Goal: Task Accomplishment & Management: Manage account settings

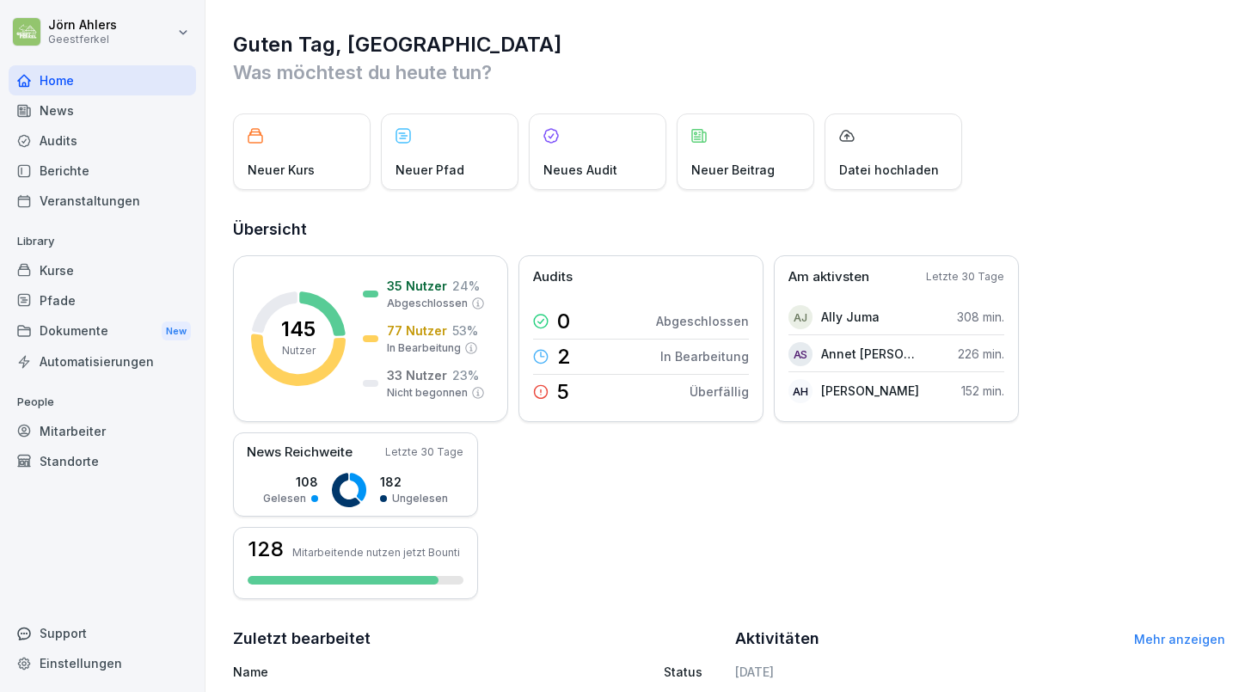
click at [104, 327] on div "Dokumente New" at bounding box center [102, 332] width 187 height 32
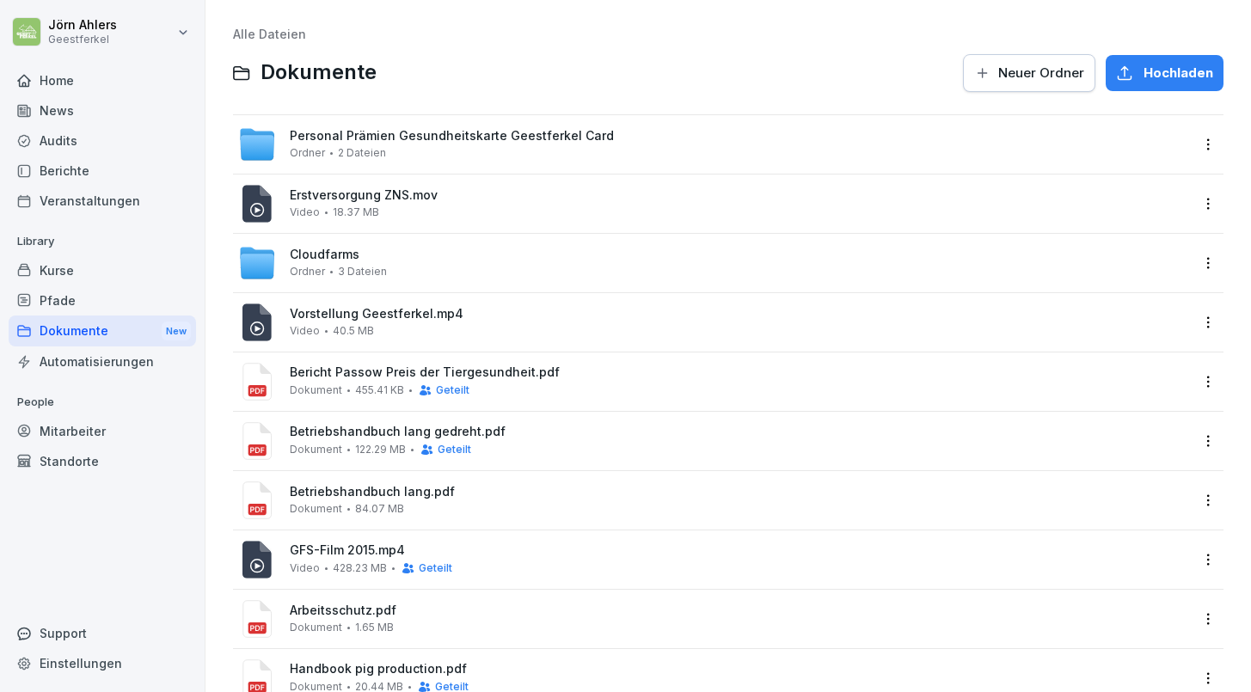
click at [326, 145] on div "Personal Prämien Gesundheitskarte Geestferkel Card Ordner 2 Dateien" at bounding box center [452, 144] width 324 height 30
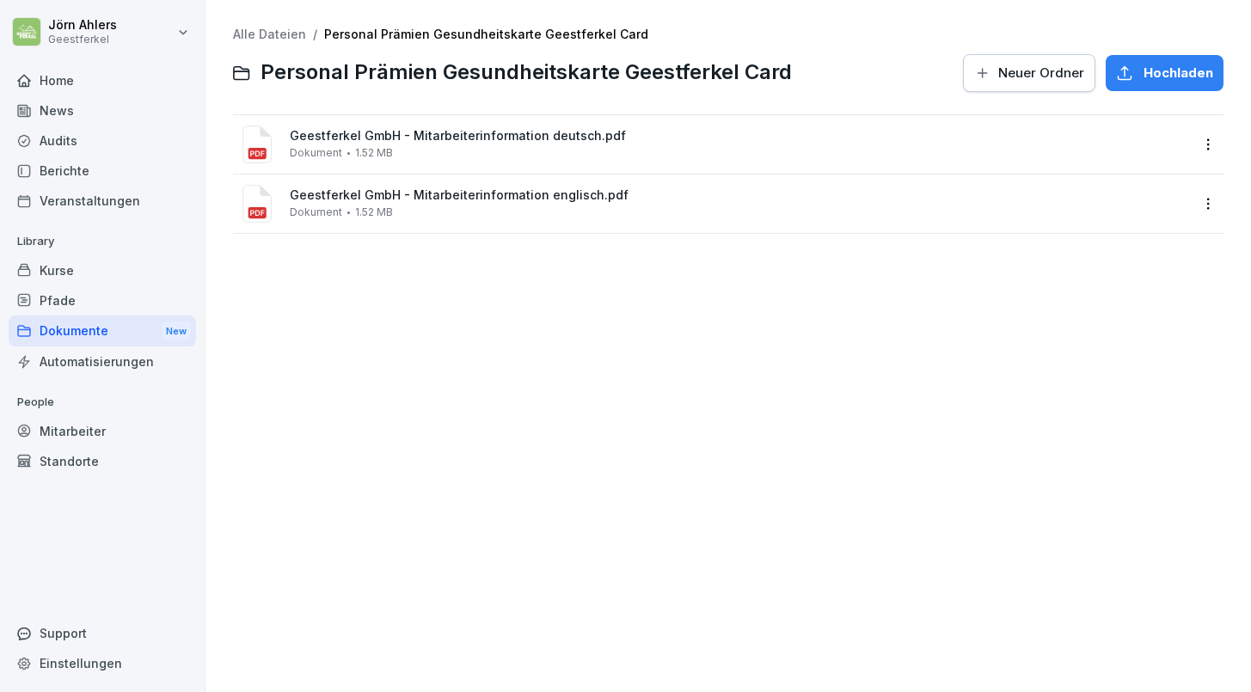
click at [357, 141] on span "Geestferkel GmbH - Mitarbeiterinformation deutsch.pdf" at bounding box center [740, 136] width 901 height 15
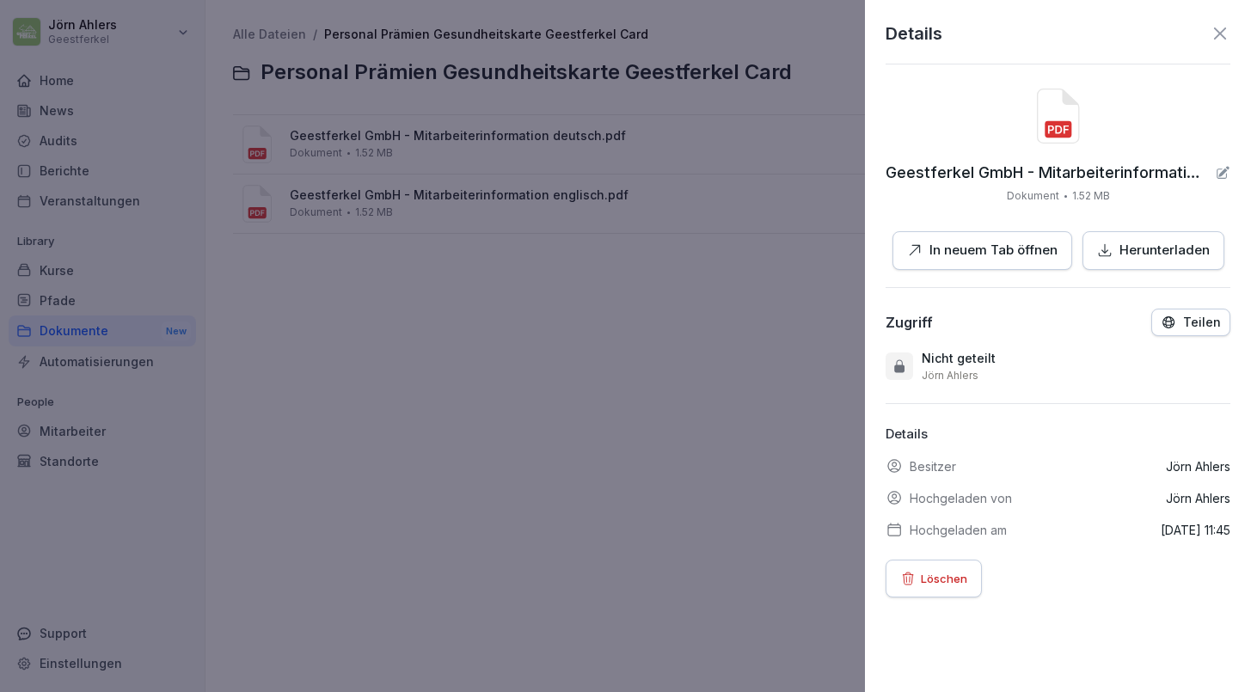
click at [937, 573] on p "Löschen" at bounding box center [944, 578] width 46 height 19
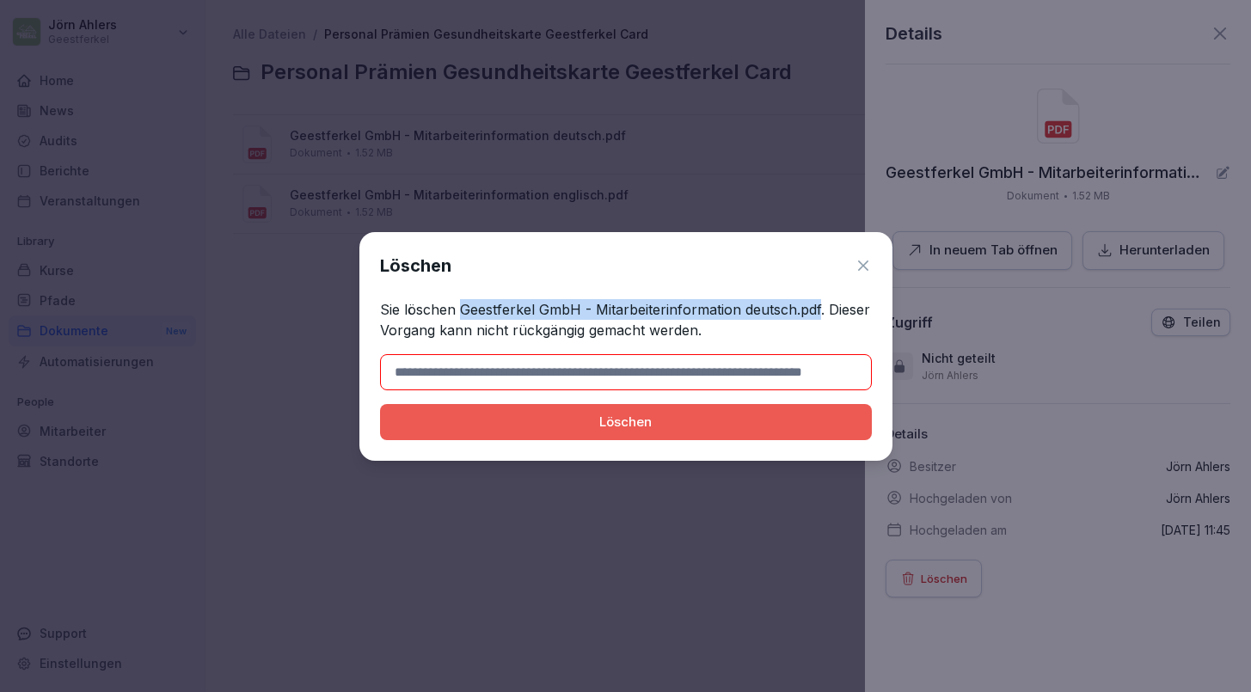
drag, startPoint x: 459, startPoint y: 314, endPoint x: 817, endPoint y: 308, distance: 357.8
click at [817, 308] on p "Sie löschen Geestferkel GmbH - Mitarbeiterinformation deutsch.pdf. Dieser Vorga…" at bounding box center [626, 319] width 492 height 41
copy p "Geestferkel GmbH - Mitarbeiterinformation deutsch.pdf"
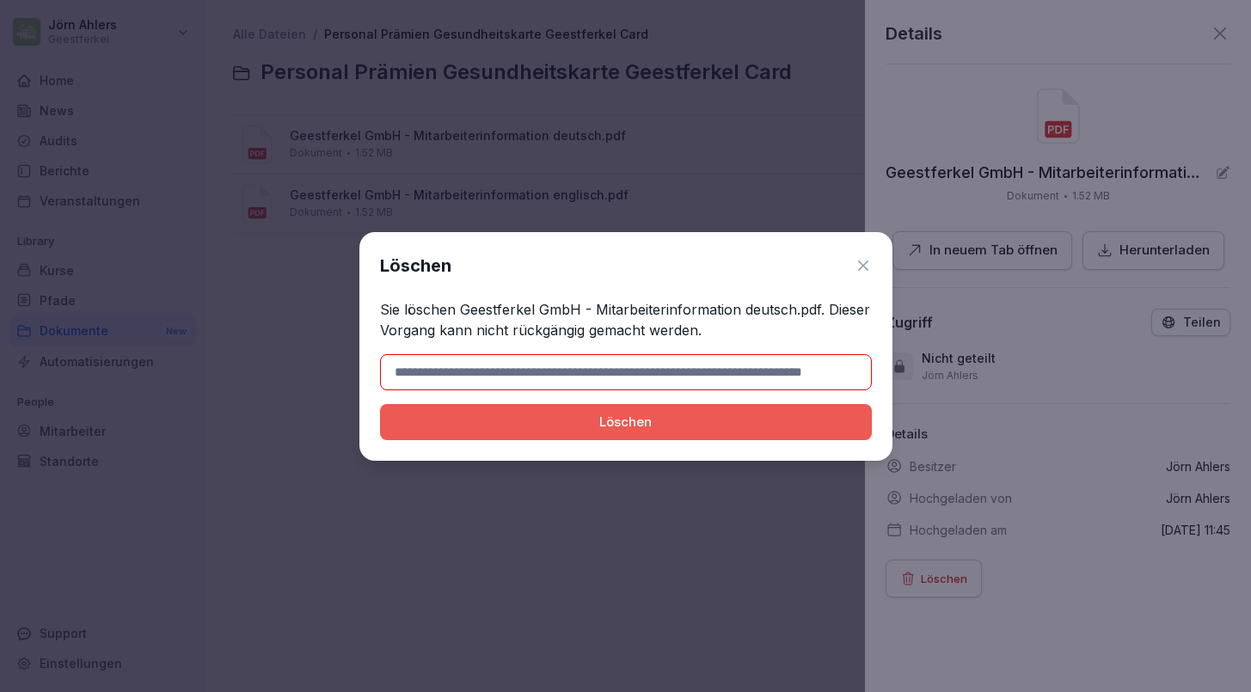
click at [759, 384] on input at bounding box center [626, 372] width 492 height 36
paste input "**********"
type input "**********"
click at [640, 421] on div "Löschen" at bounding box center [626, 422] width 464 height 19
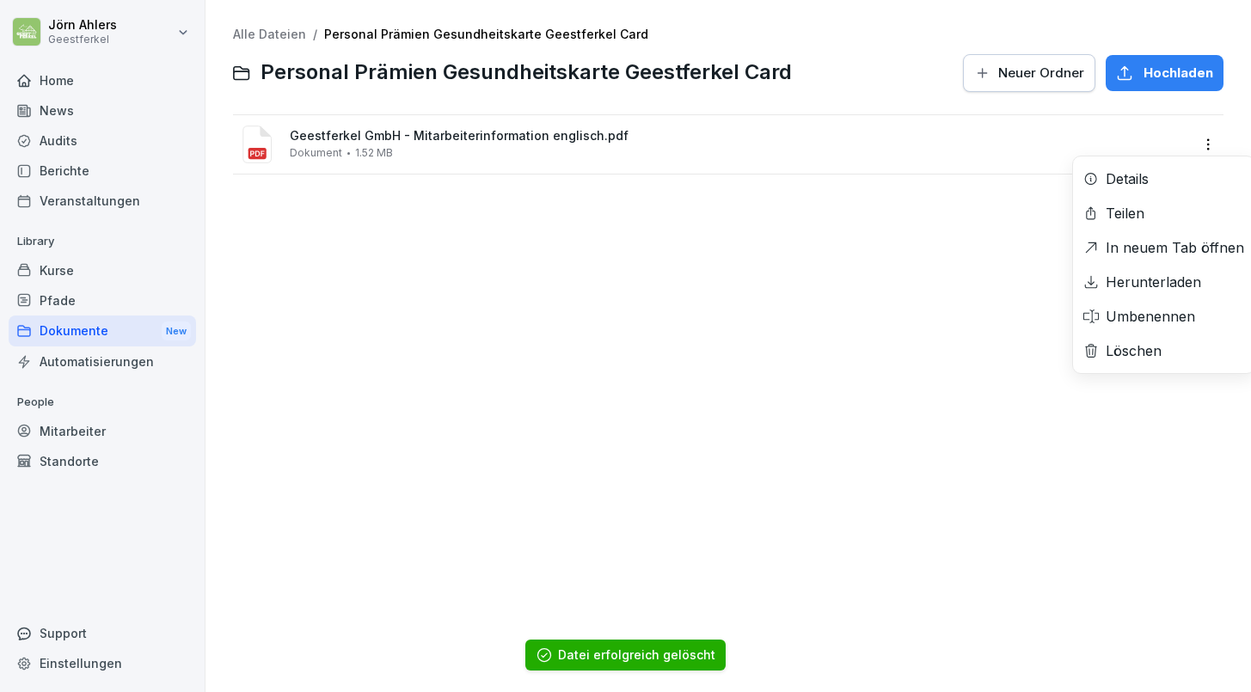
click at [1203, 139] on html "[PERSON_NAME] Geestferkel Home News Audits Berichte Veranstaltungen Library Kur…" at bounding box center [625, 346] width 1251 height 692
click at [1129, 341] on div "Löschen" at bounding box center [1134, 351] width 56 height 21
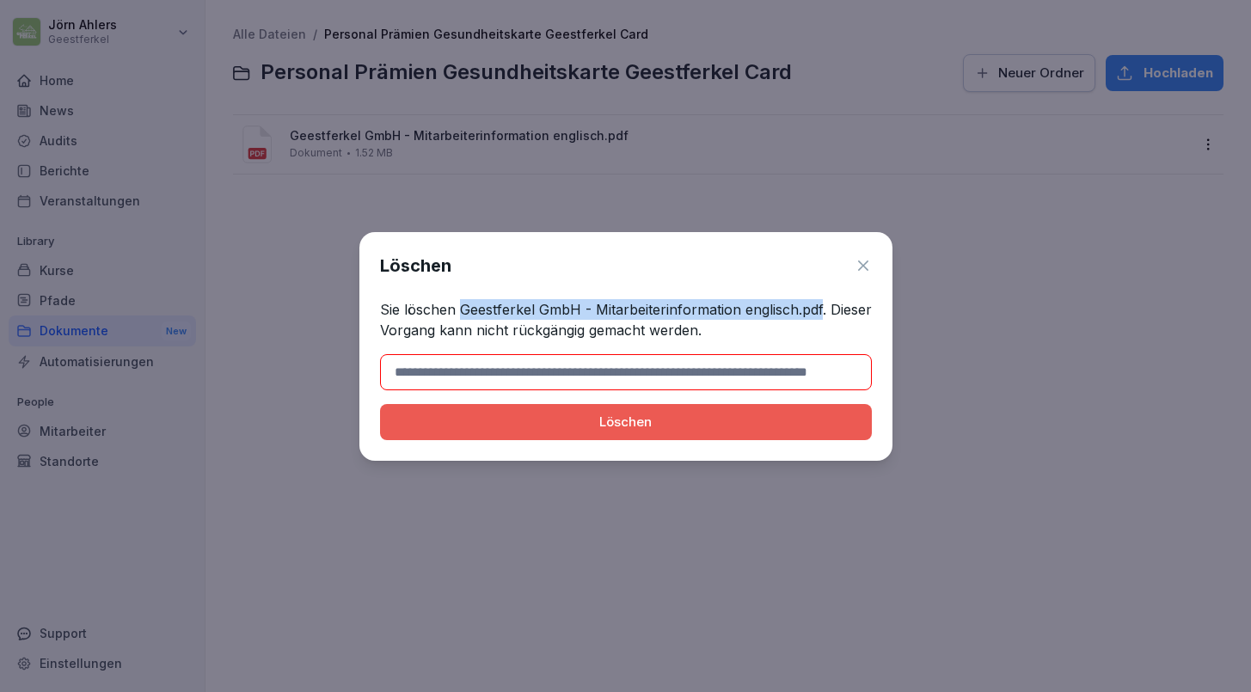
drag, startPoint x: 460, startPoint y: 310, endPoint x: 821, endPoint y: 310, distance: 361.2
click at [821, 310] on p "Sie löschen Geestferkel GmbH - Mitarbeiterinformation englisch.pdf. Dieser Vorg…" at bounding box center [626, 319] width 492 height 41
copy p "Geestferkel GmbH - Mitarbeiterinformation englisch.pdf"
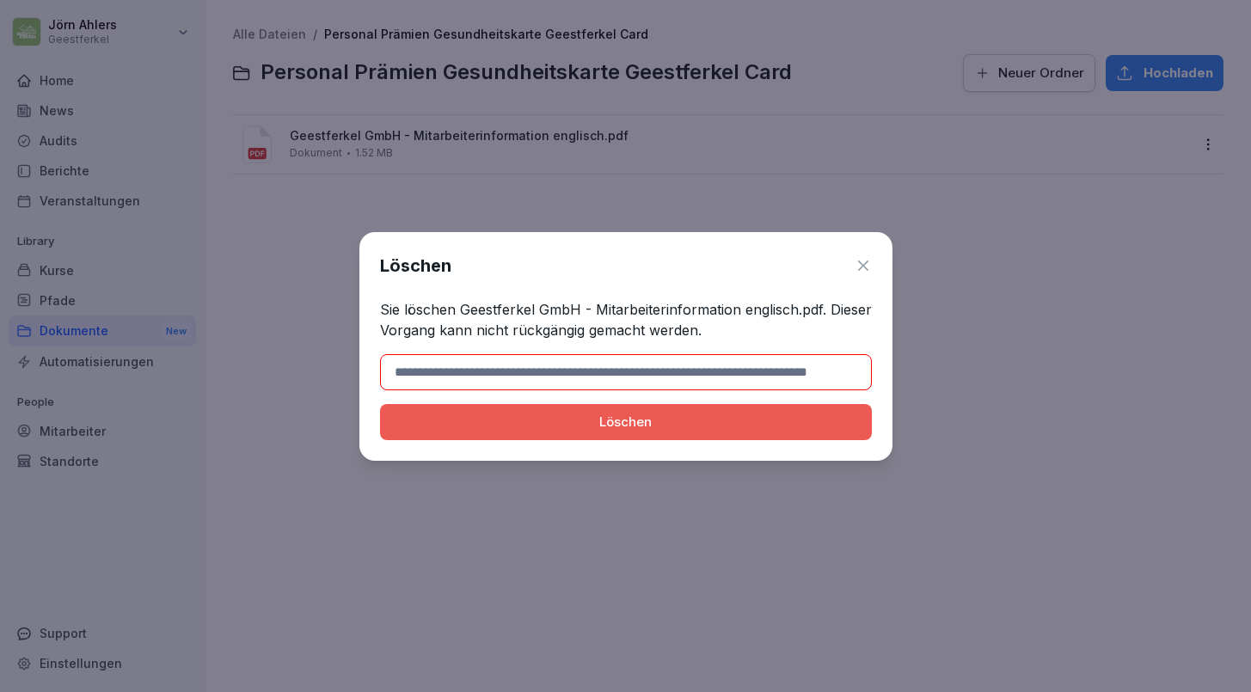
click at [783, 381] on input at bounding box center [626, 372] width 492 height 36
paste input "**********"
type input "**********"
click at [751, 434] on button "Löschen" at bounding box center [626, 422] width 492 height 36
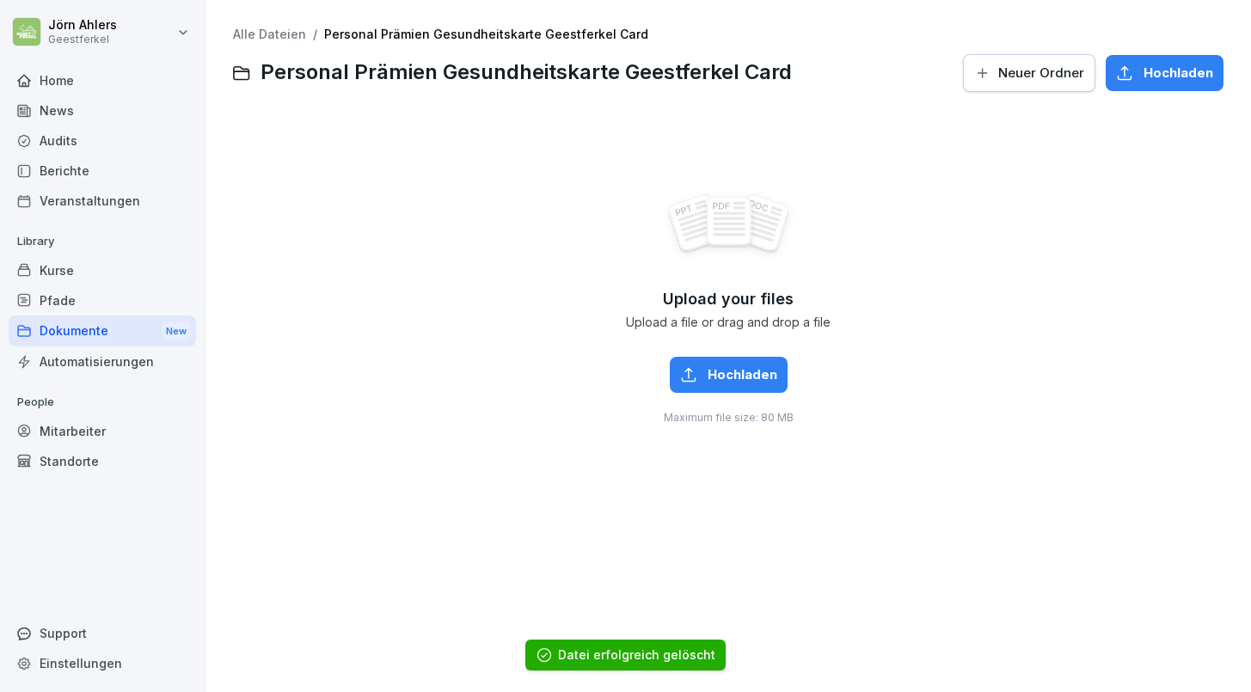
click at [1207, 67] on span "Hochladen" at bounding box center [1179, 73] width 70 height 19
type input "**********"
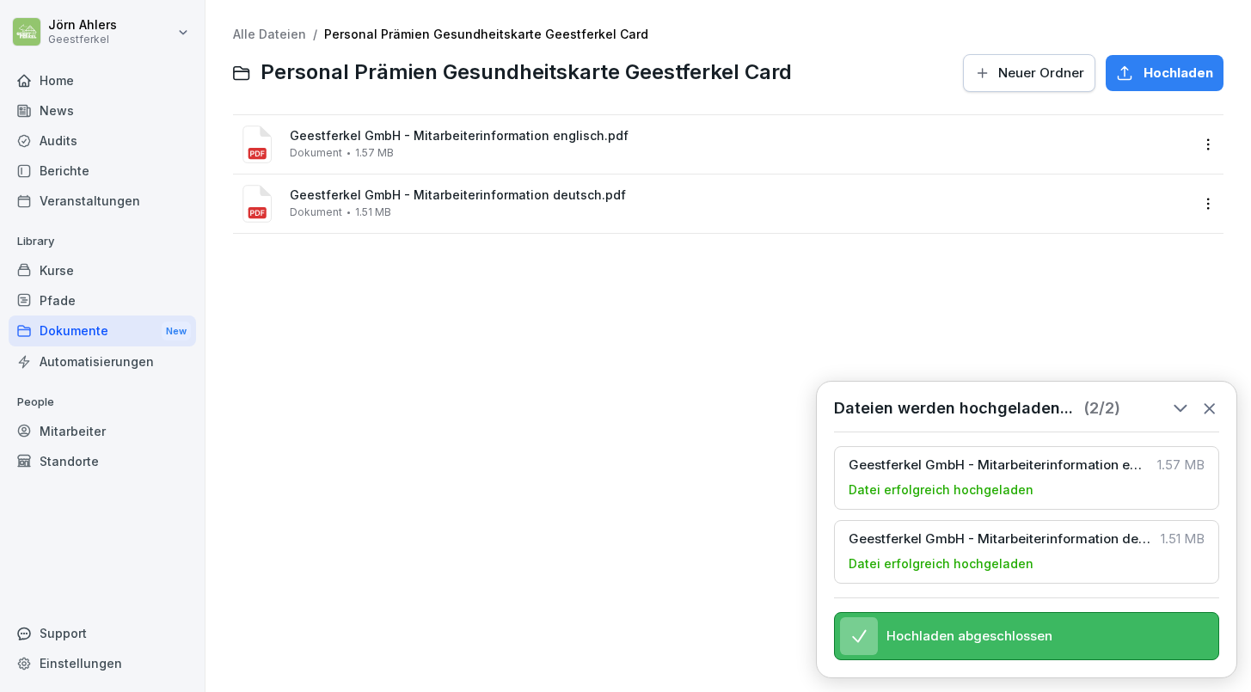
click at [33, 114] on div "News" at bounding box center [102, 110] width 187 height 30
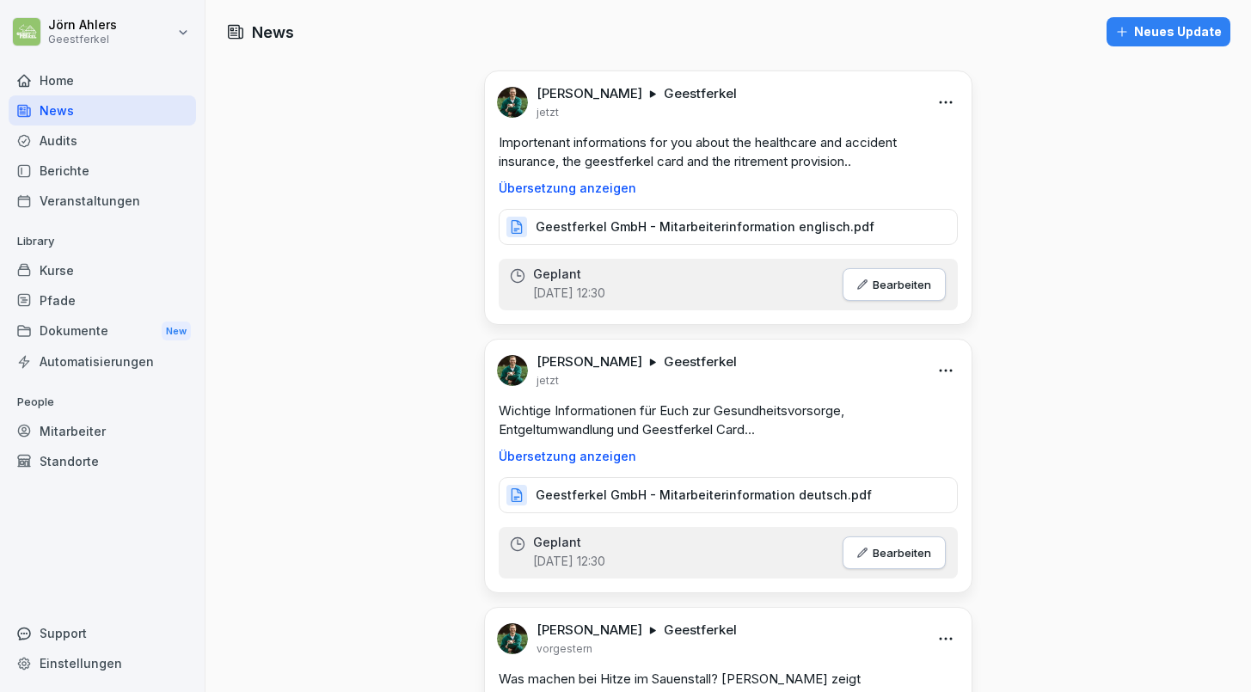
click at [858, 280] on icon "button" at bounding box center [862, 285] width 10 height 10
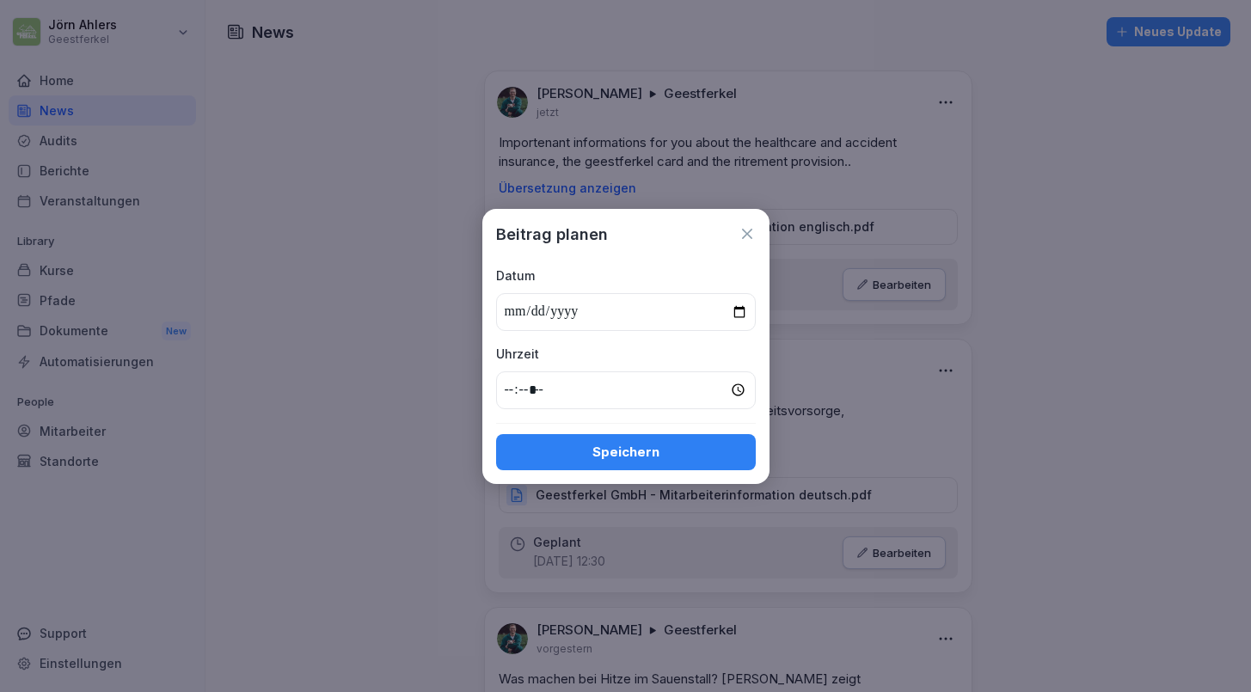
click at [747, 234] on icon at bounding box center [747, 234] width 10 height 10
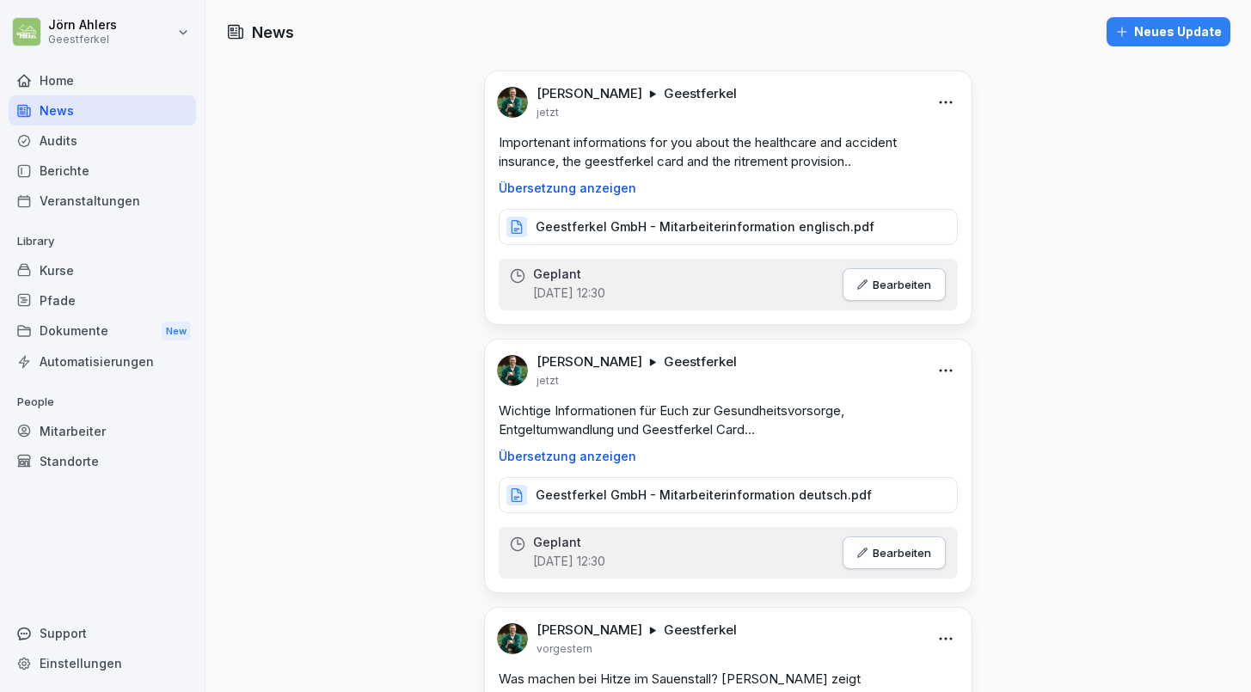
click at [766, 221] on p "Geestferkel GmbH - Mitarbeiterinformation englisch.pdf" at bounding box center [705, 226] width 339 height 17
